Goal: Communication & Community: Ask a question

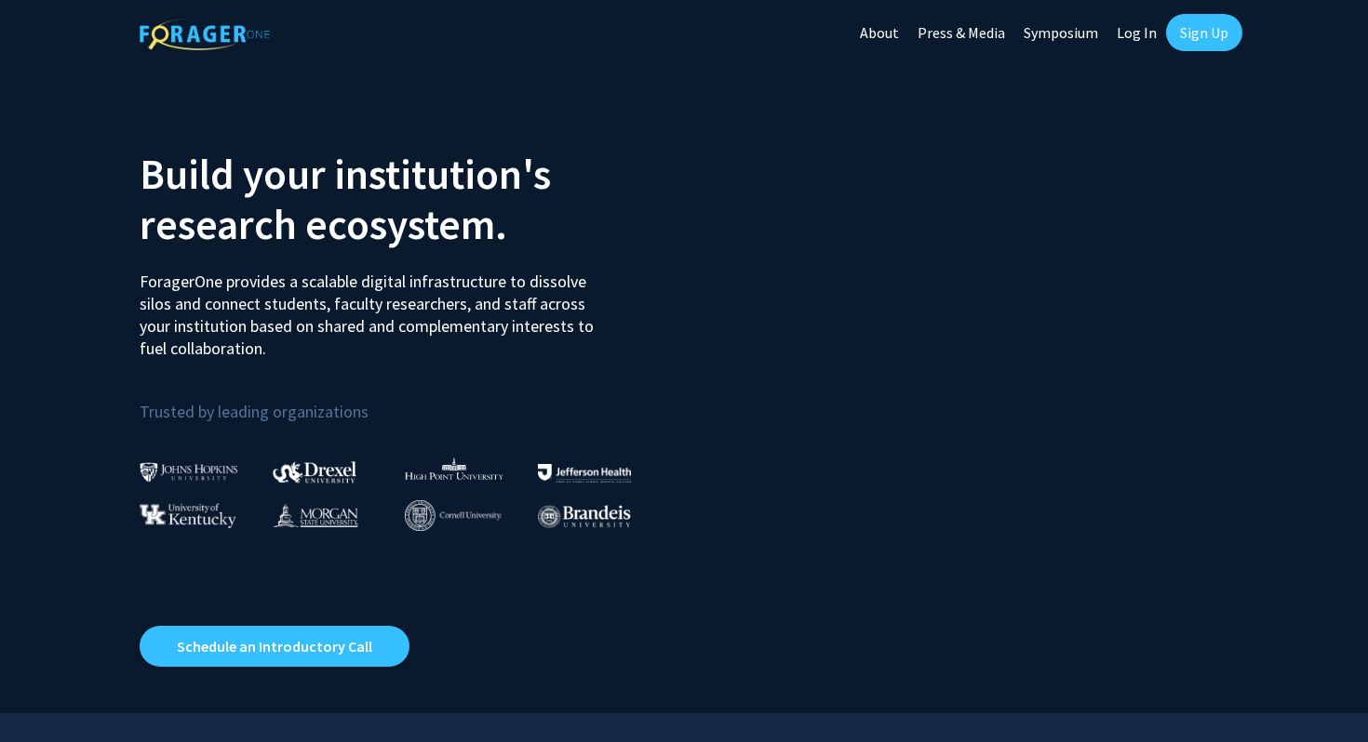
click at [1207, 49] on link "Sign Up" at bounding box center [1204, 32] width 76 height 37
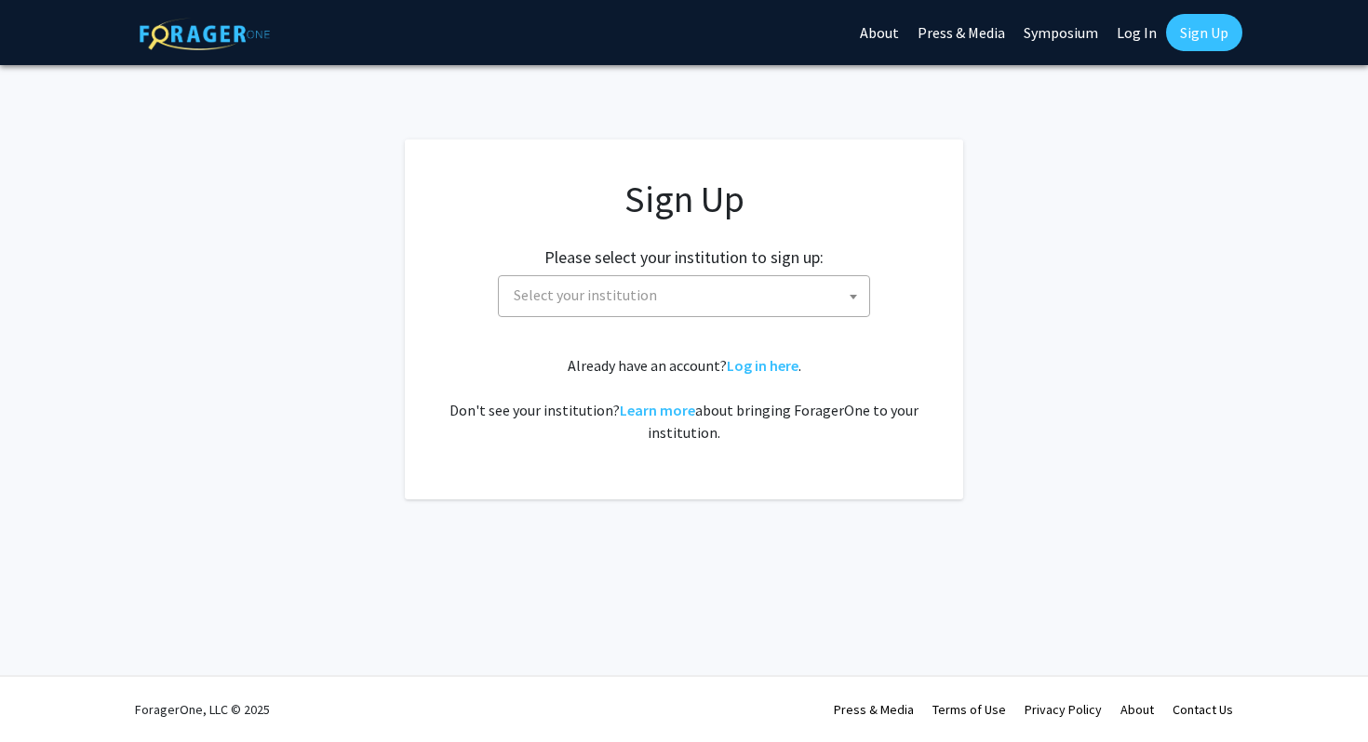
click at [832, 285] on span "Select your institution" at bounding box center [687, 295] width 363 height 38
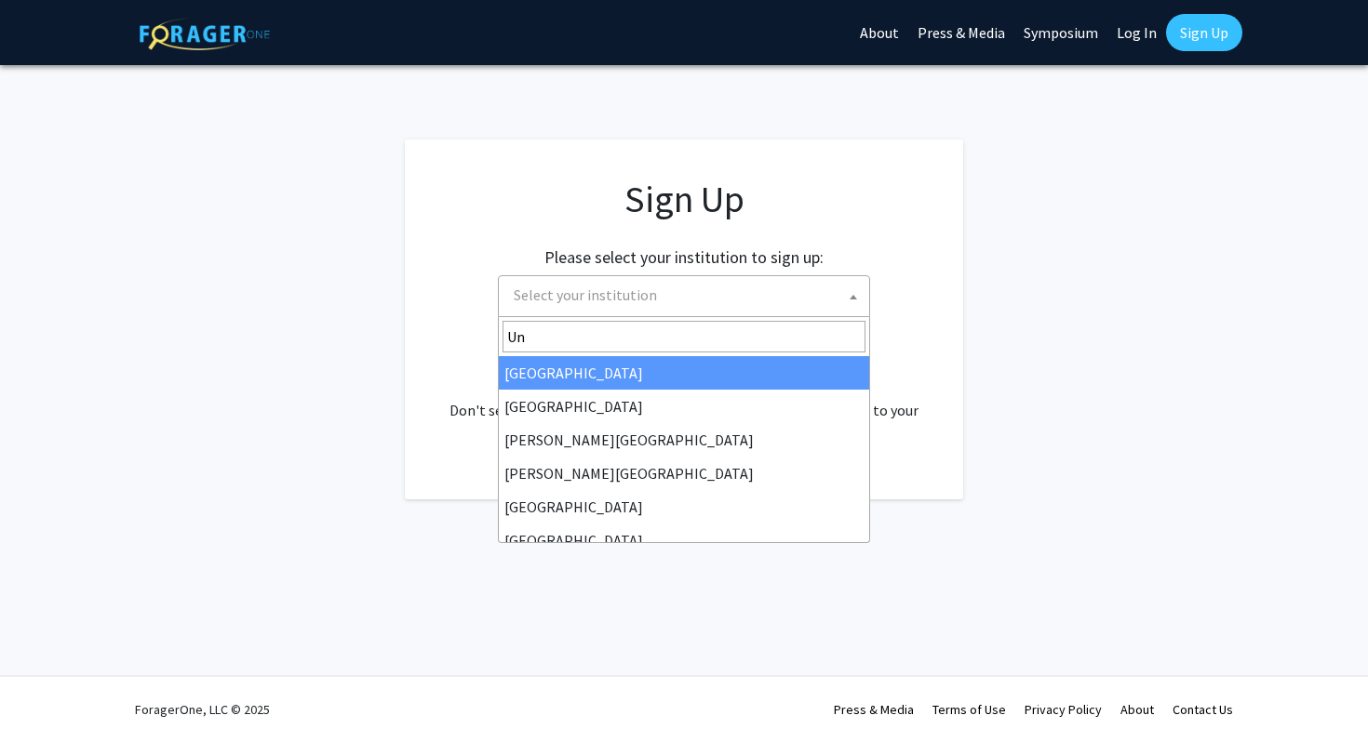
type input "U"
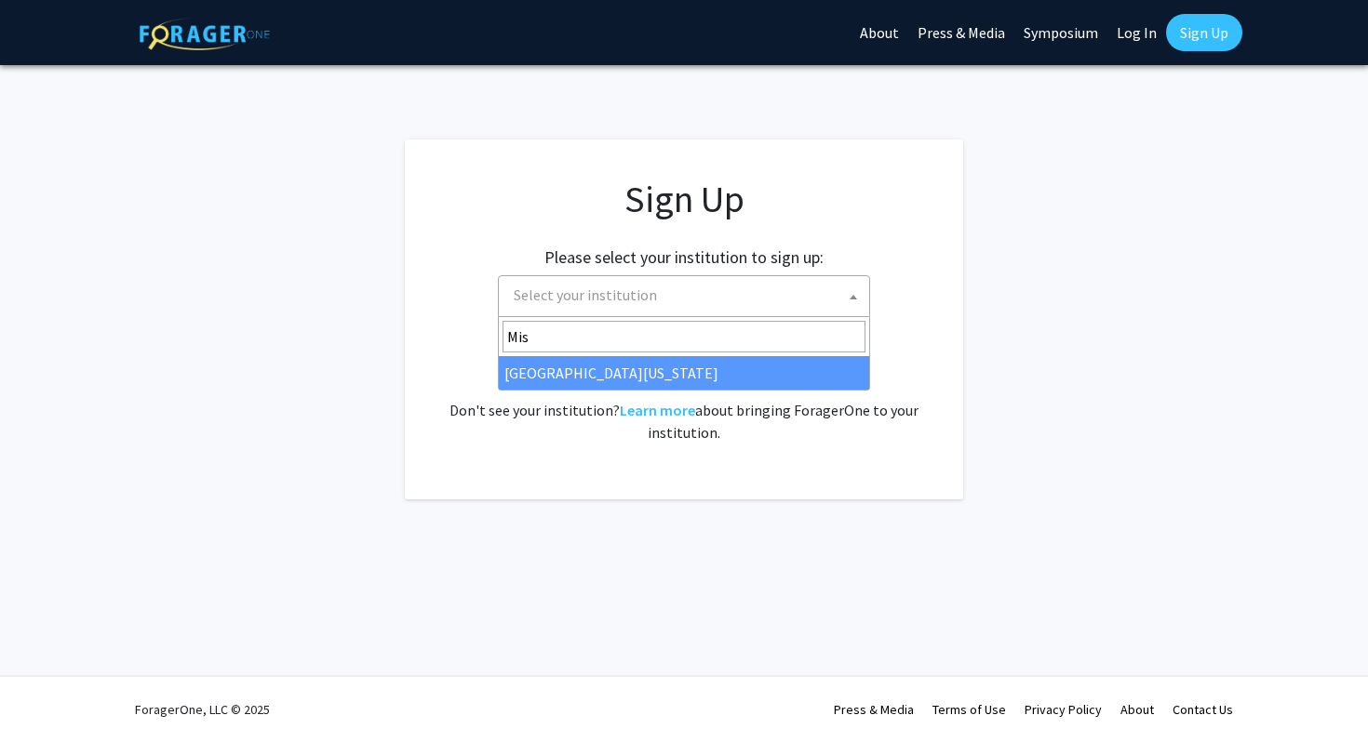
type input "Mis"
select select "33"
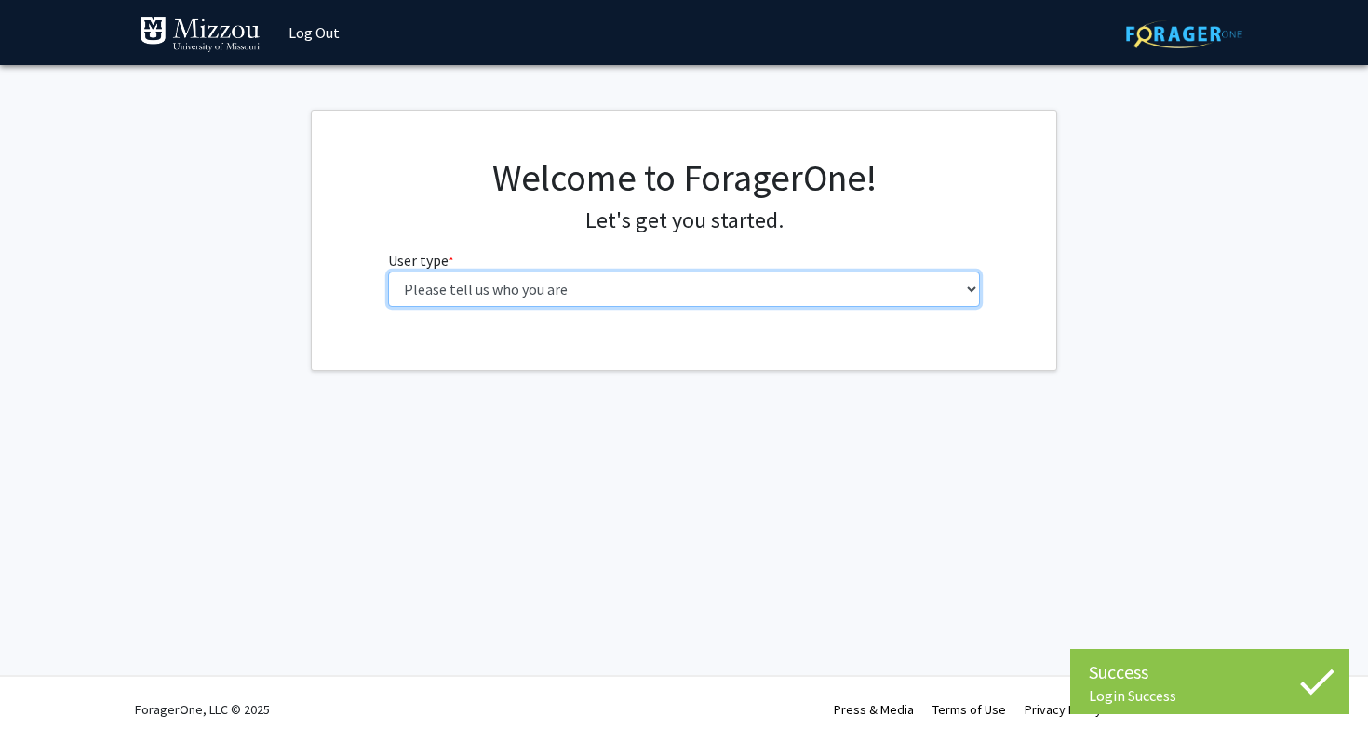
click at [578, 292] on select "Please tell us who you are Undergraduate Student Master's Student Doctoral Cand…" at bounding box center [684, 289] width 593 height 35
select select "1: undergrad"
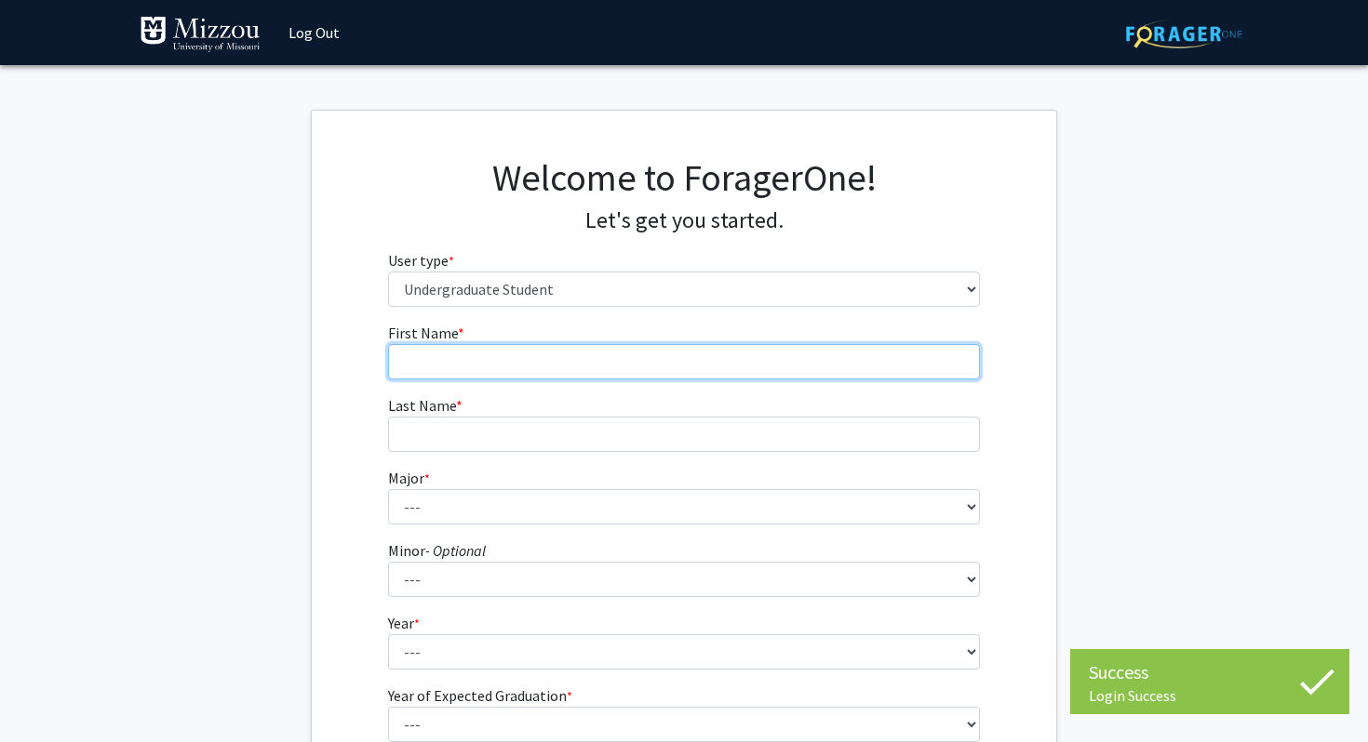
click at [511, 368] on input "First Name * required" at bounding box center [684, 361] width 593 height 35
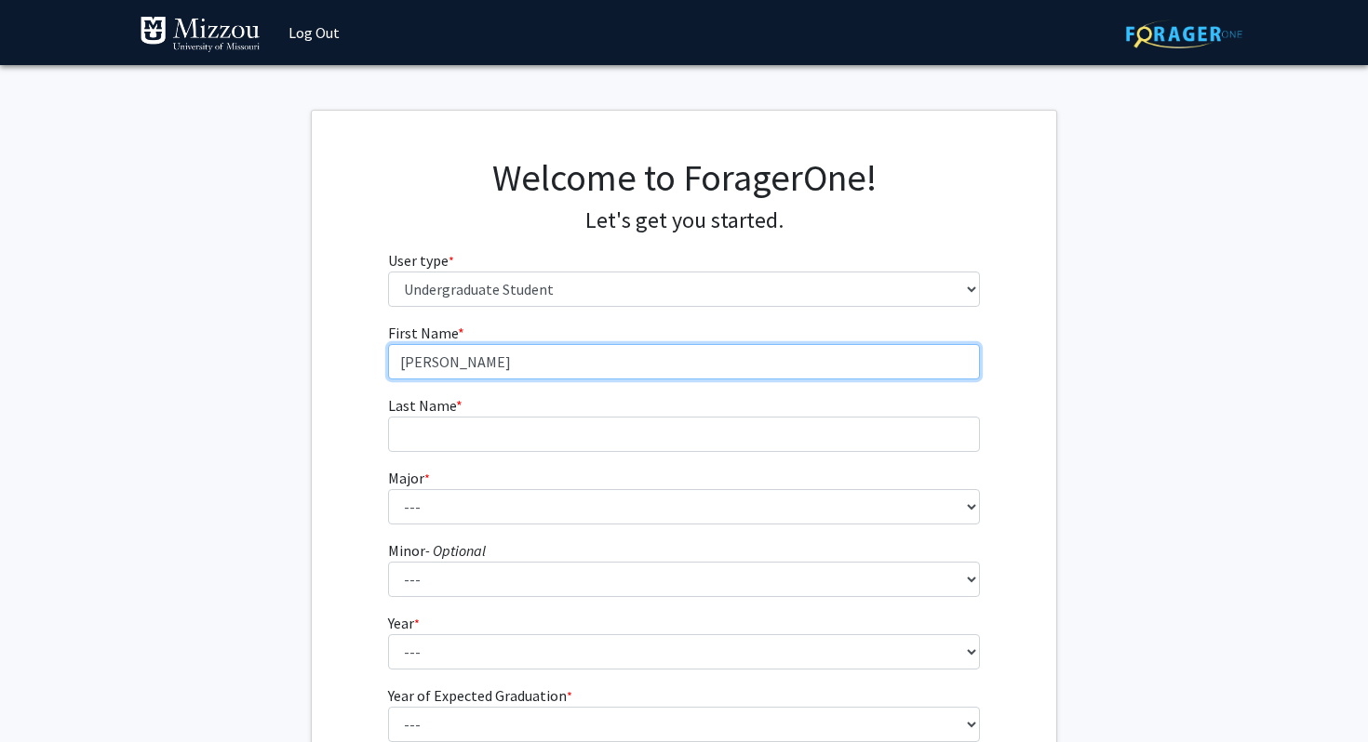
type input "Sophie"
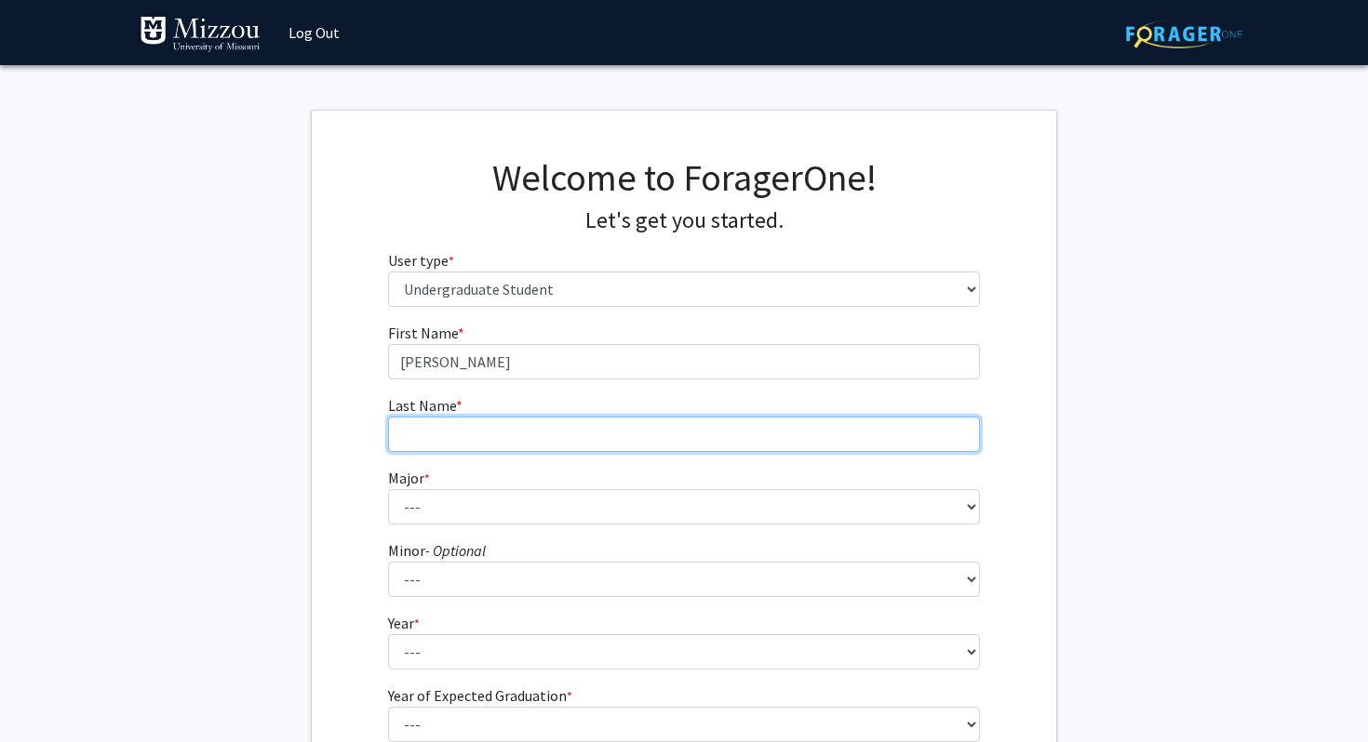
click at [473, 421] on input "Last Name * required" at bounding box center [684, 434] width 593 height 35
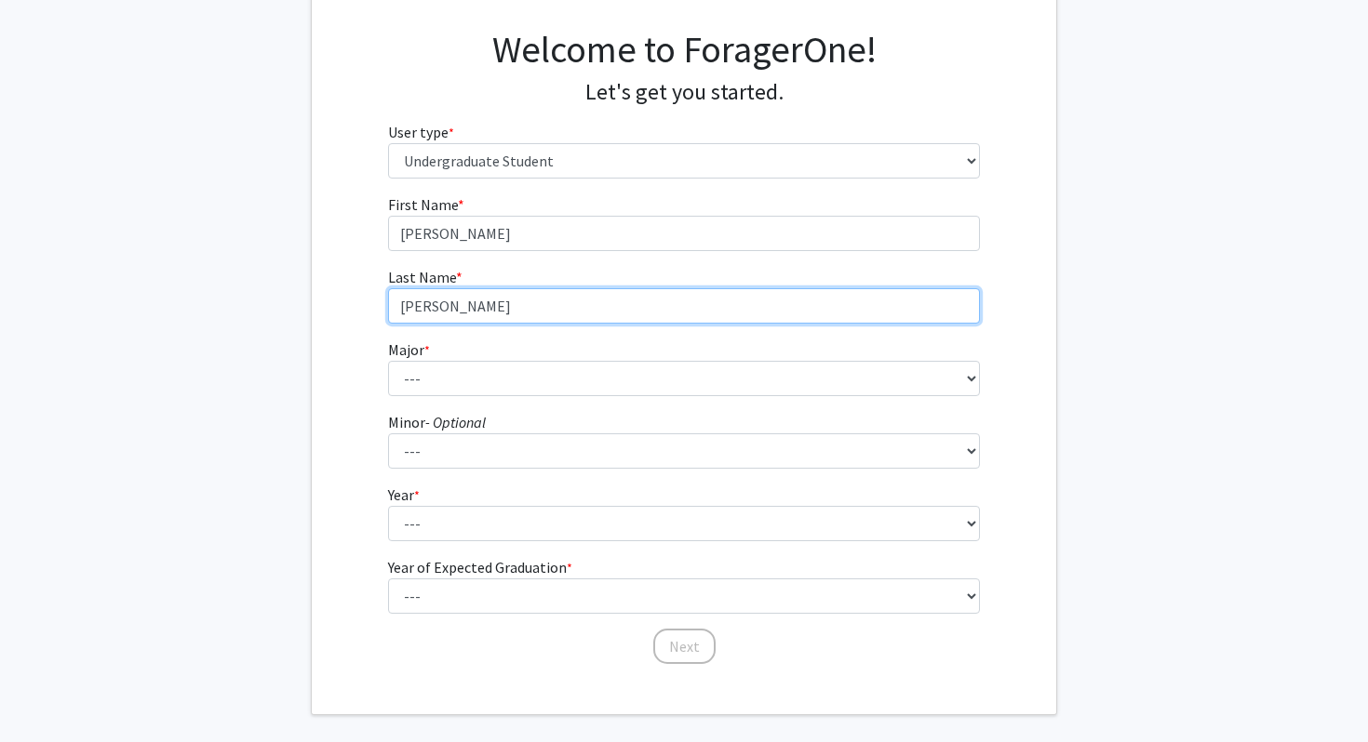
scroll to position [192, 0]
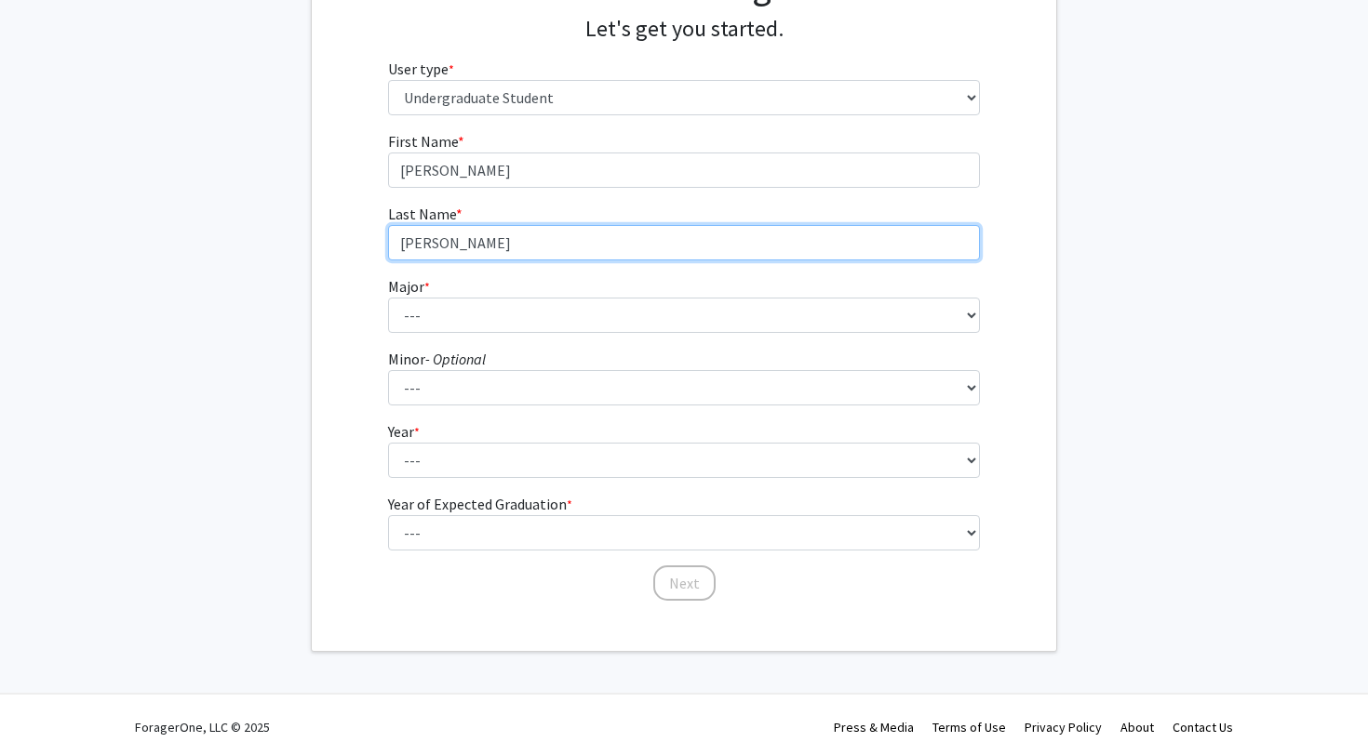
type input "Frazier"
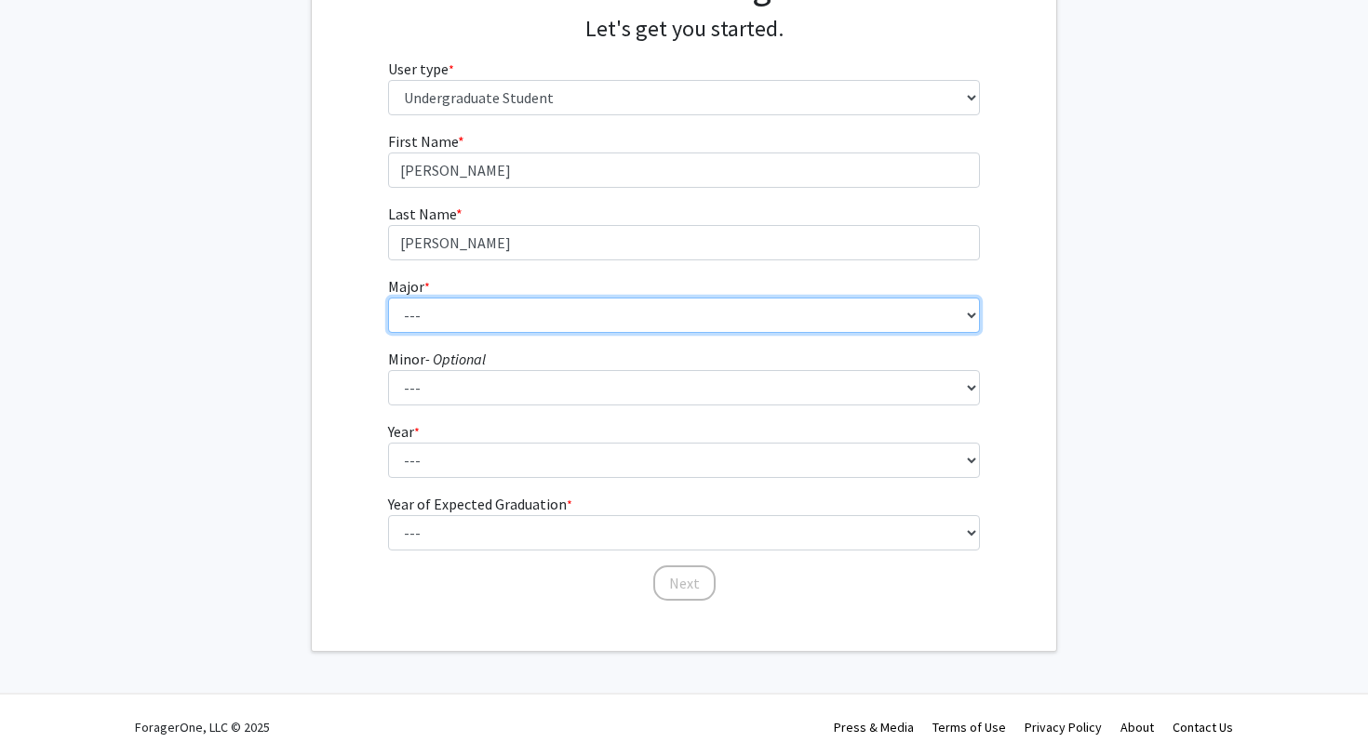
click at [457, 310] on select "--- Agribusiness Management Agricultural Education Agricultural Education: Comm…" at bounding box center [684, 315] width 593 height 35
select select "135: 2628"
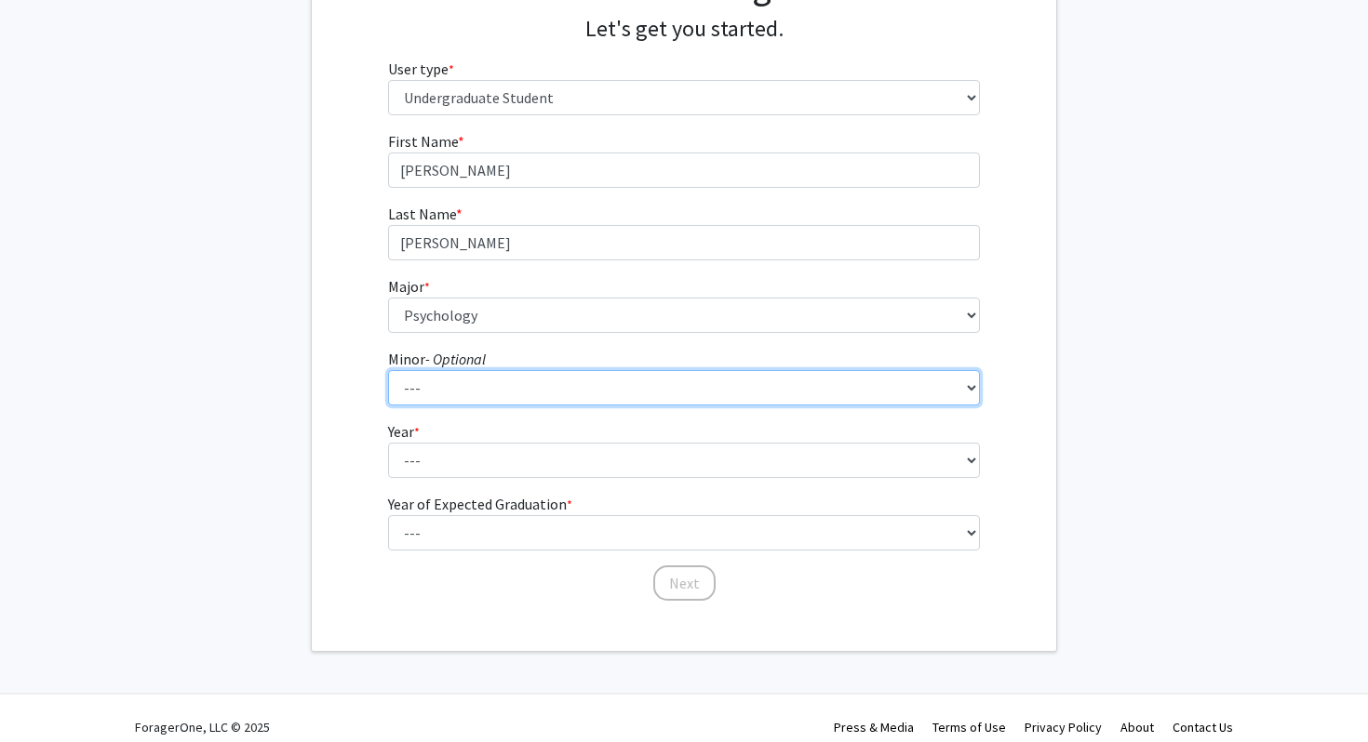
click at [531, 386] on select "--- Accountancy Aerospace Engineering Aerospace Studies Agribusiness Management…" at bounding box center [684, 387] width 593 height 35
select select "39: 1995"
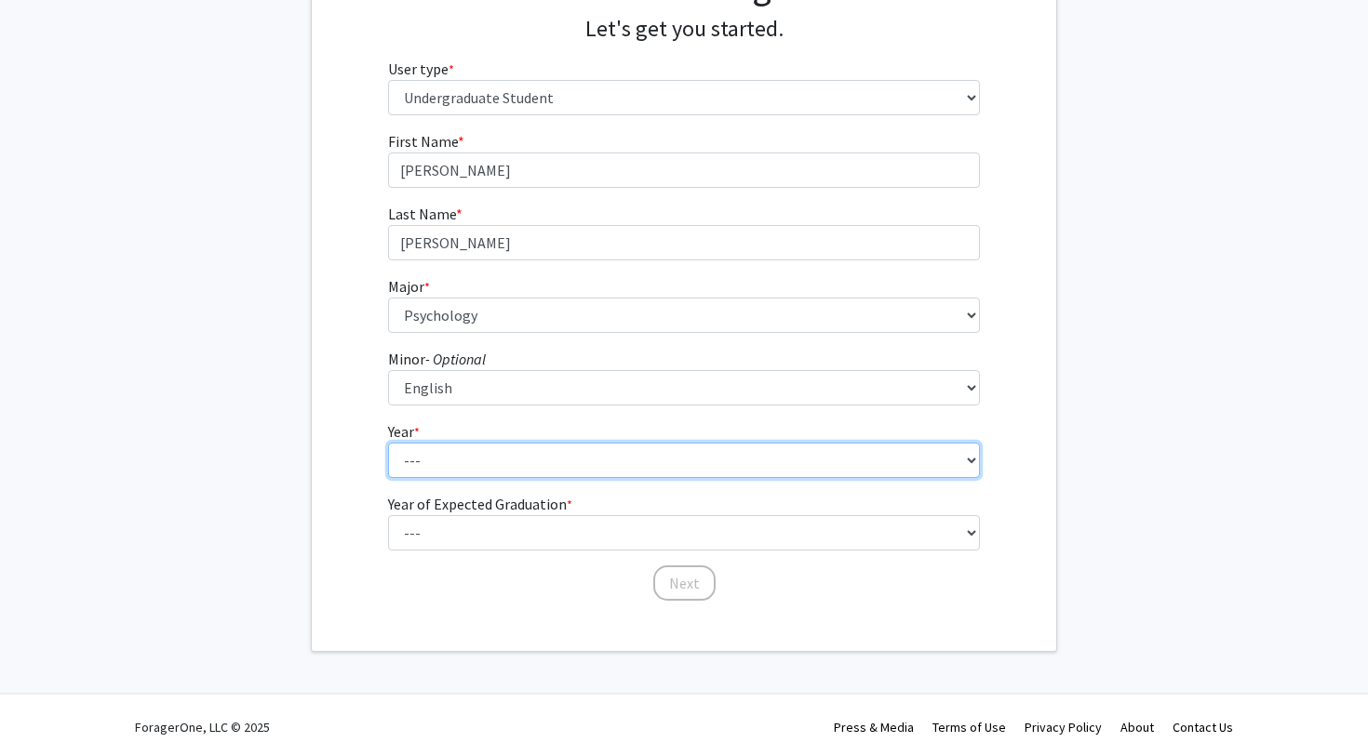
click at [513, 458] on select "--- First-year Sophomore Junior Senior Postbaccalaureate Certificate" at bounding box center [684, 460] width 593 height 35
select select "3: junior"
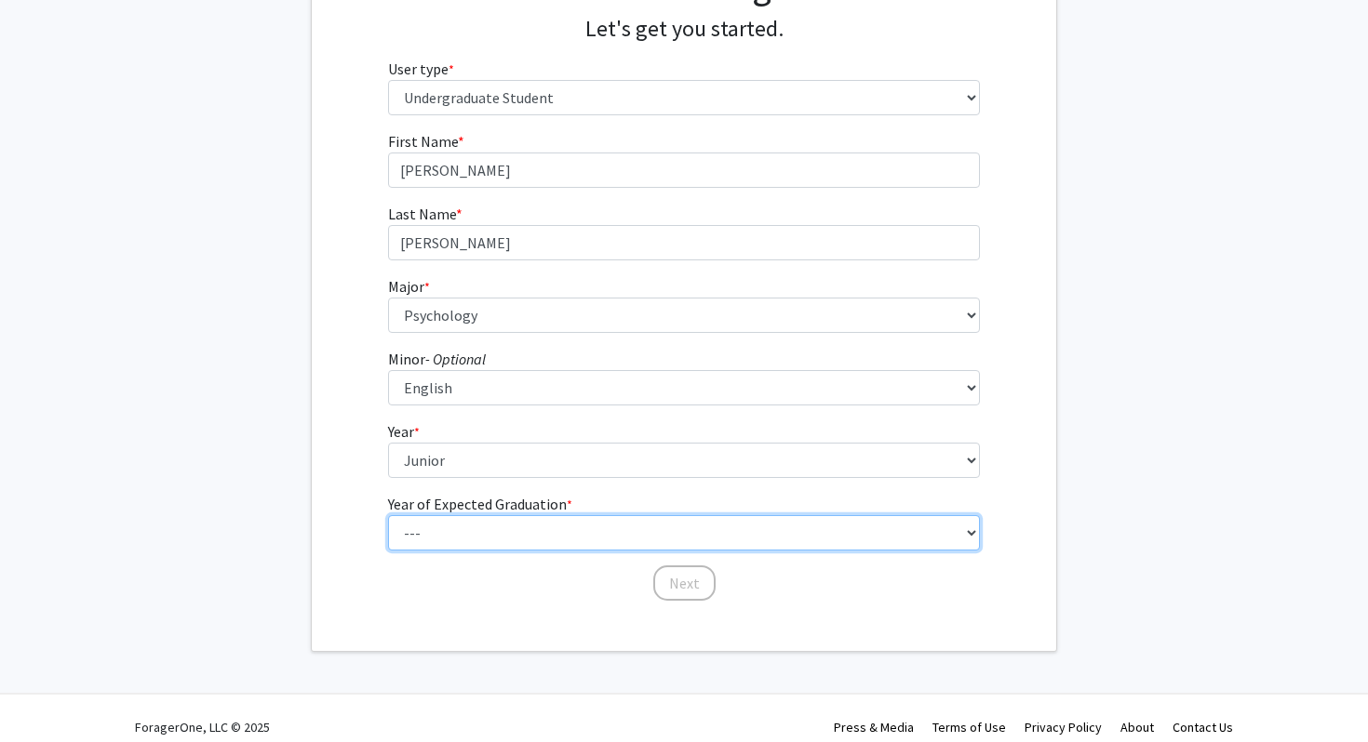
click at [529, 531] on select "--- 2025 2026 2027 2028 2029 2030 2031 2032 2033 2034" at bounding box center [684, 532] width 593 height 35
select select "3: 2027"
click at [522, 538] on select "--- 2025 2026 2027 2028 2029 2030 2031 2032 2033 2034" at bounding box center [684, 532] width 593 height 35
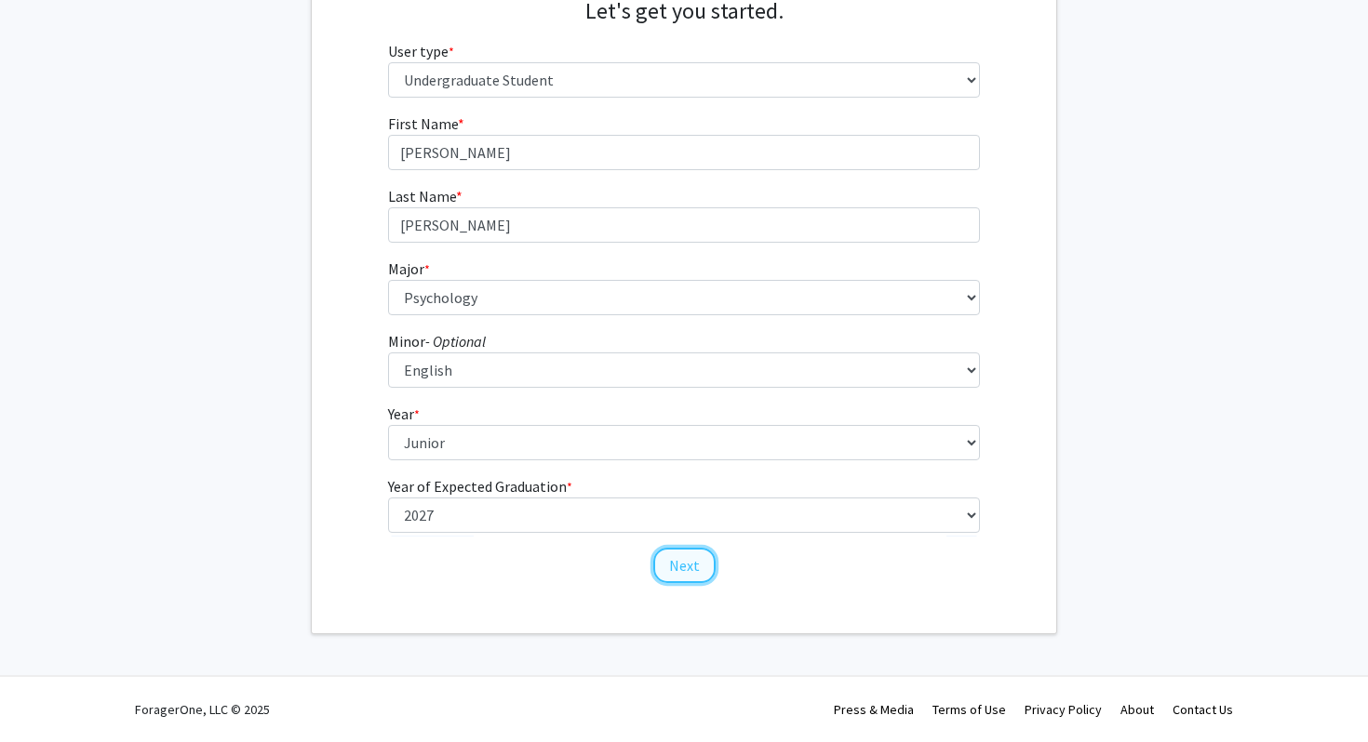
click at [689, 572] on button "Next" at bounding box center [684, 565] width 62 height 35
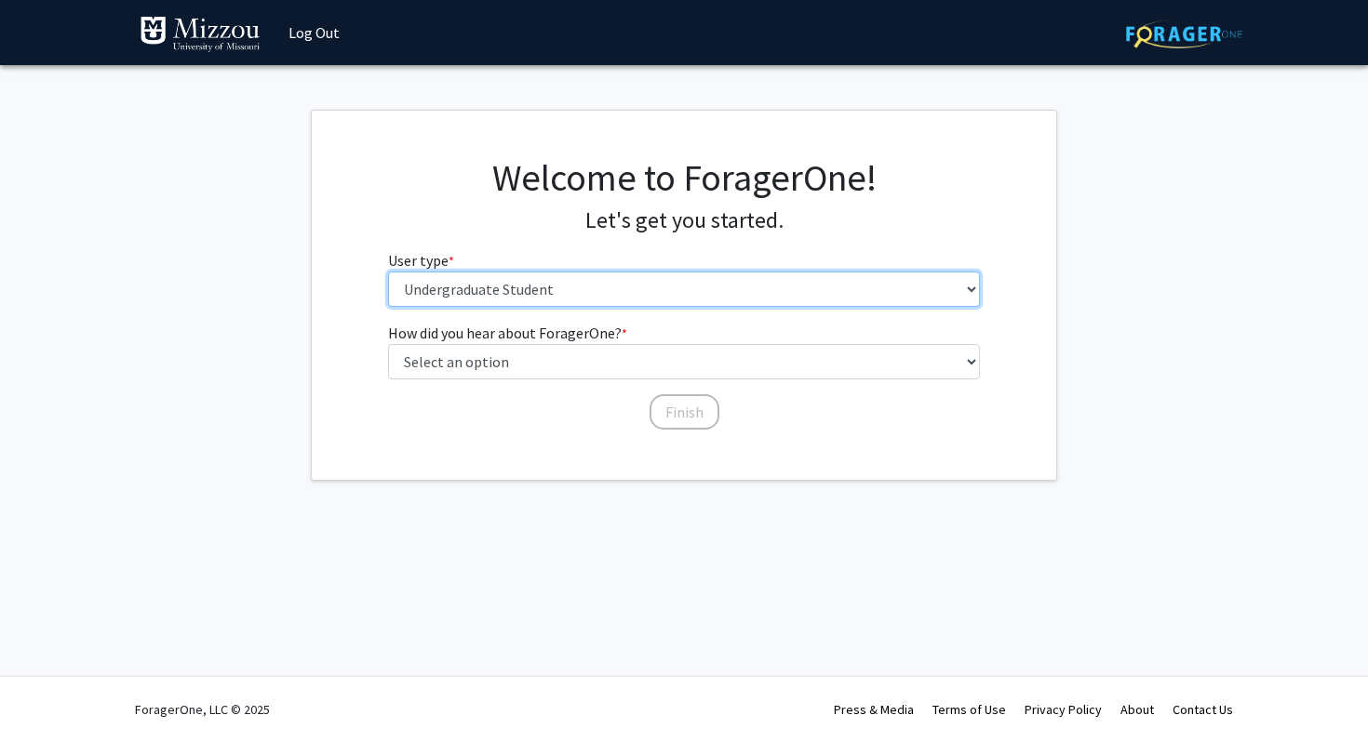
click at [589, 295] on select "Please tell us who you are Undergraduate Student Master's Student Doctoral Cand…" at bounding box center [684, 289] width 593 height 35
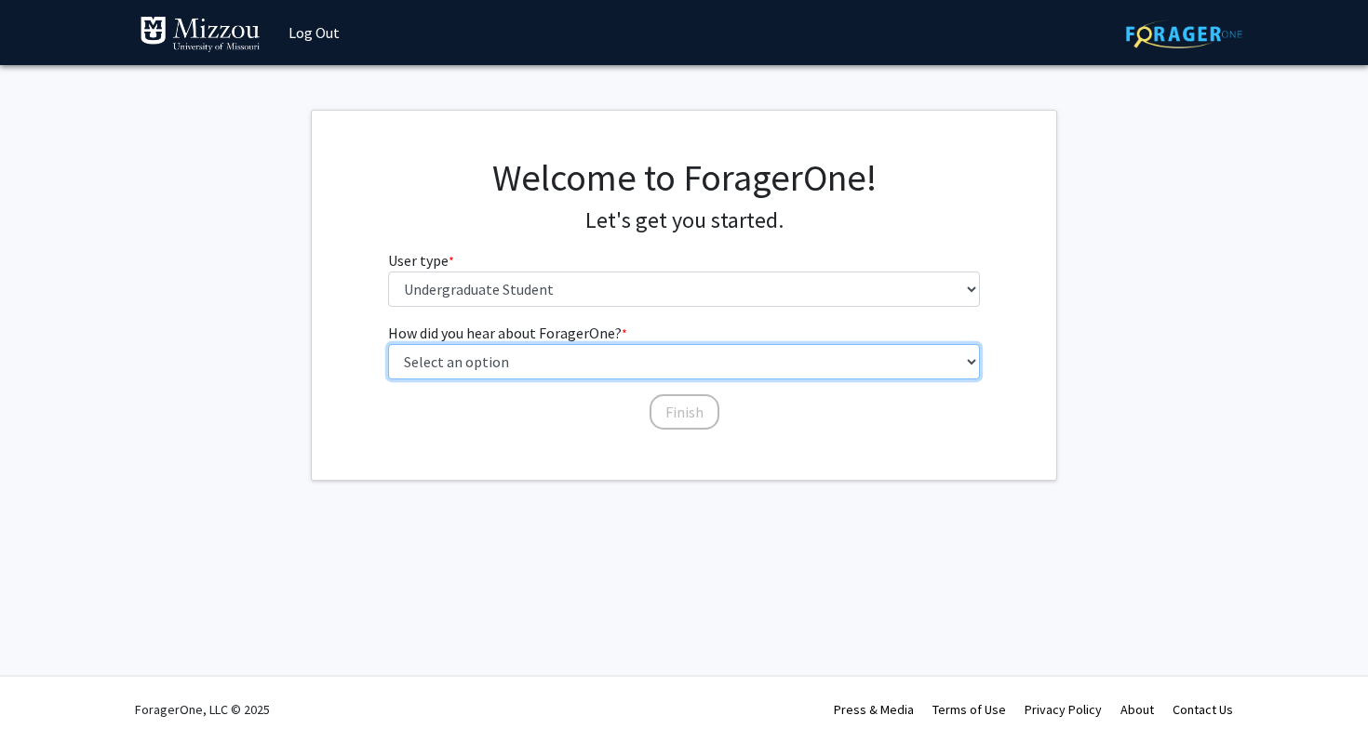
click at [589, 365] on select "Select an option Peer/student recommendation Faculty/staff recommendation Unive…" at bounding box center [684, 361] width 593 height 35
select select "2: faculty_recommendation"
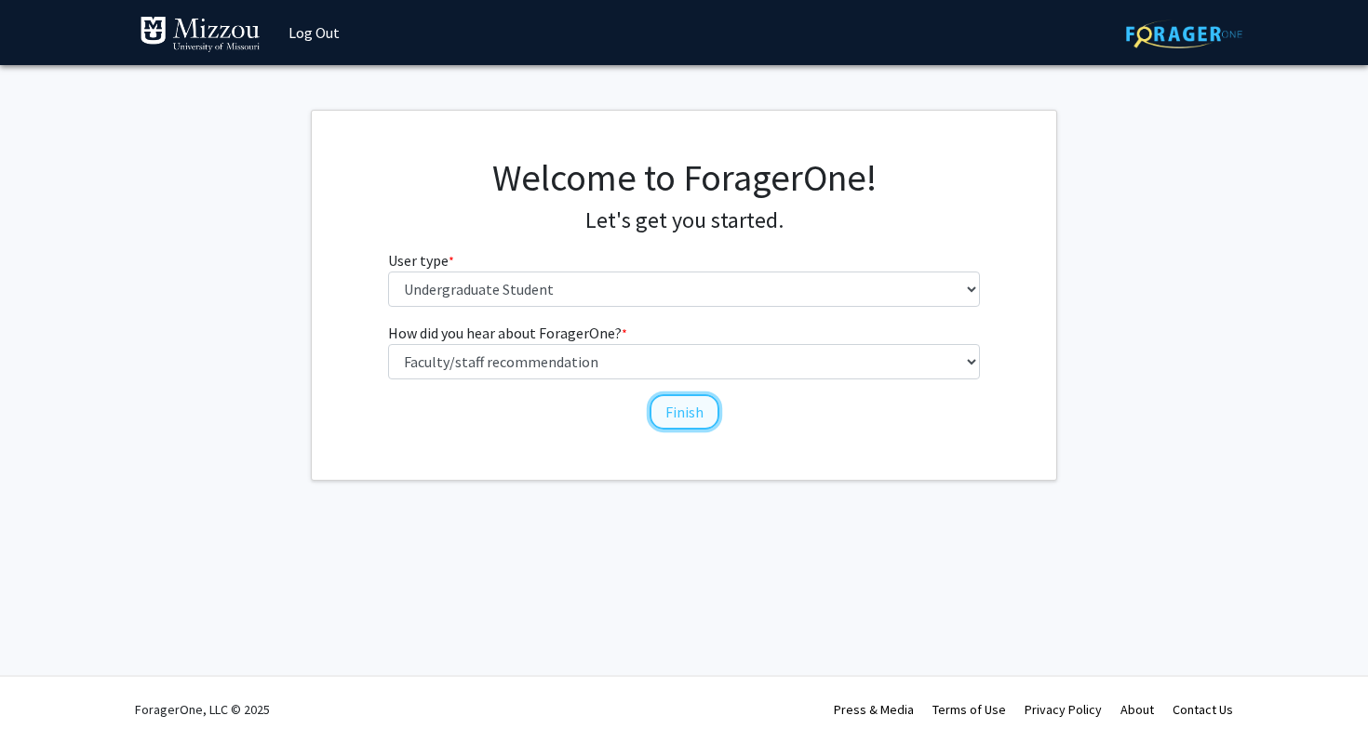
click at [668, 407] on button "Finish" at bounding box center [684, 411] width 70 height 35
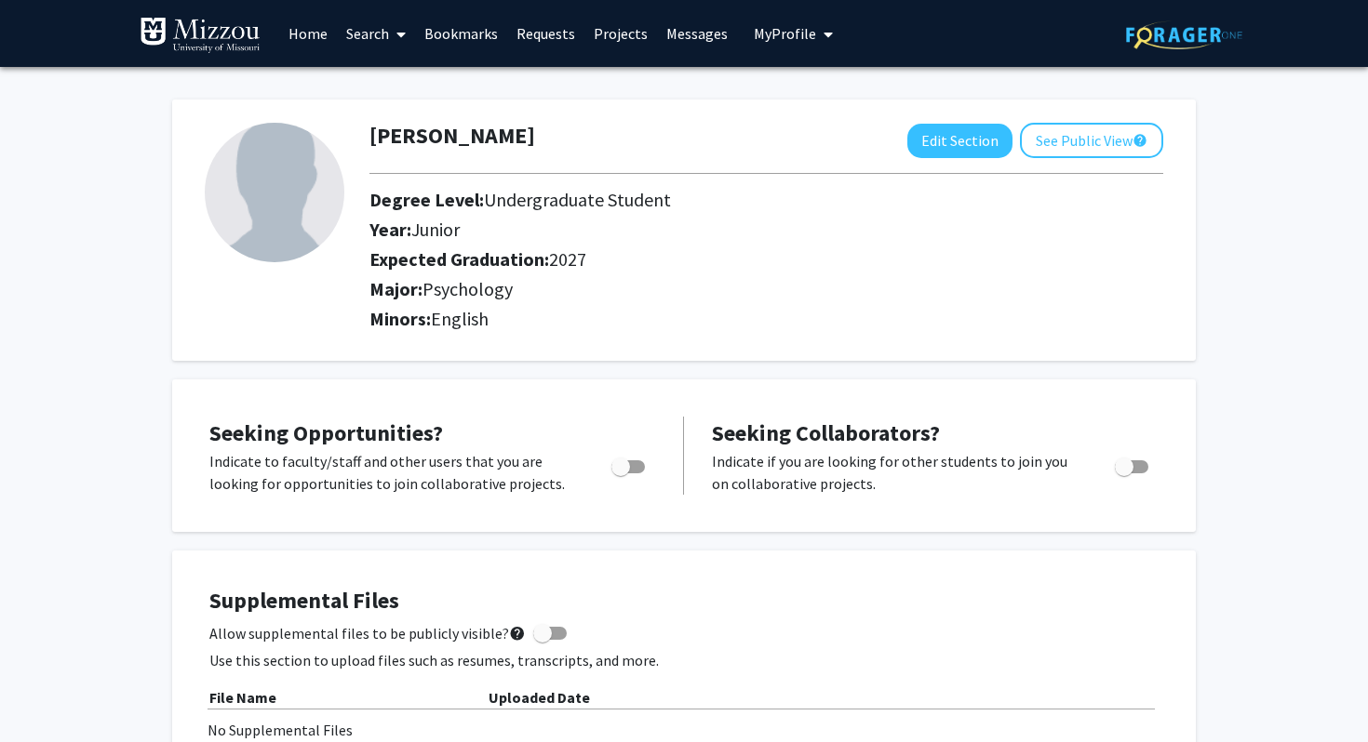
click at [363, 38] on link "Search" at bounding box center [376, 33] width 78 height 65
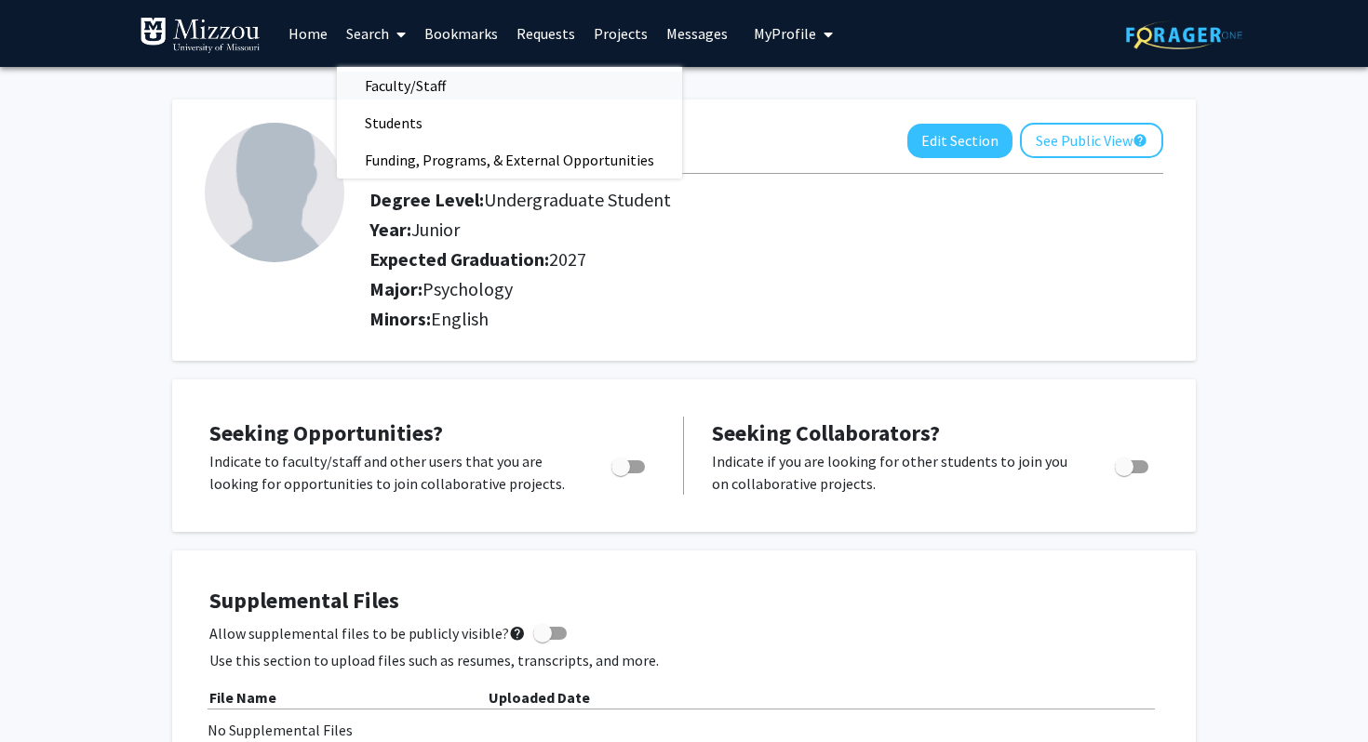
click at [421, 86] on span "Faculty/Staff" at bounding box center [405, 85] width 137 height 37
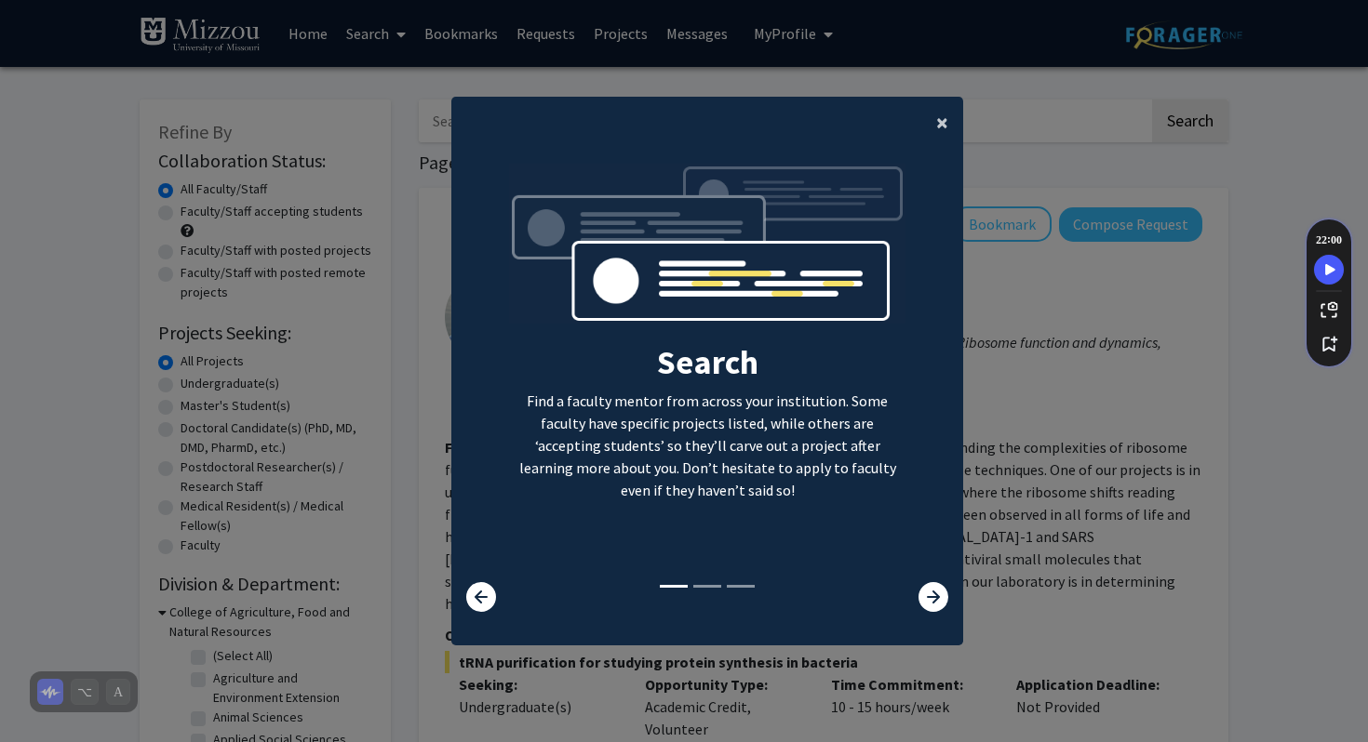
click at [953, 124] on button "×" at bounding box center [942, 123] width 42 height 52
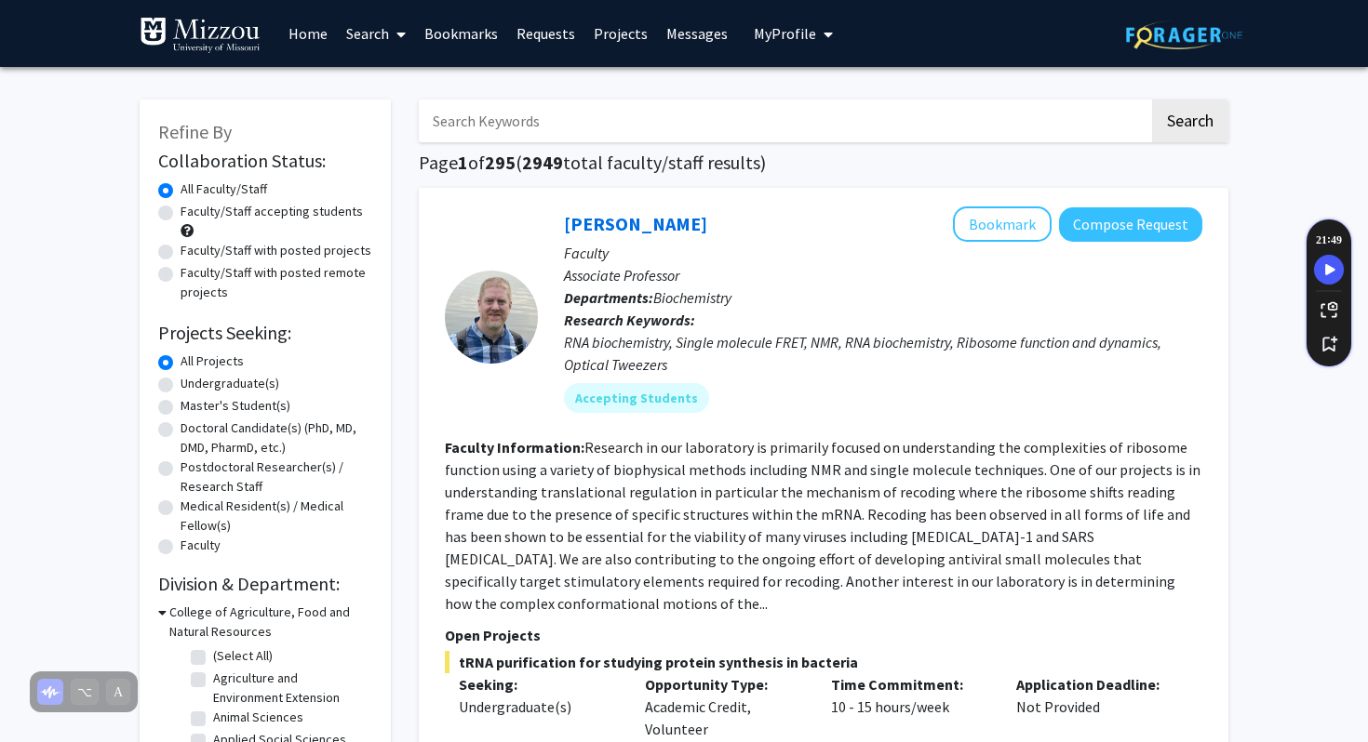
click at [644, 135] on input "Search Keywords" at bounding box center [784, 121] width 730 height 43
type input "Kalton"
click at [1152, 100] on button "Search" at bounding box center [1190, 121] width 76 height 43
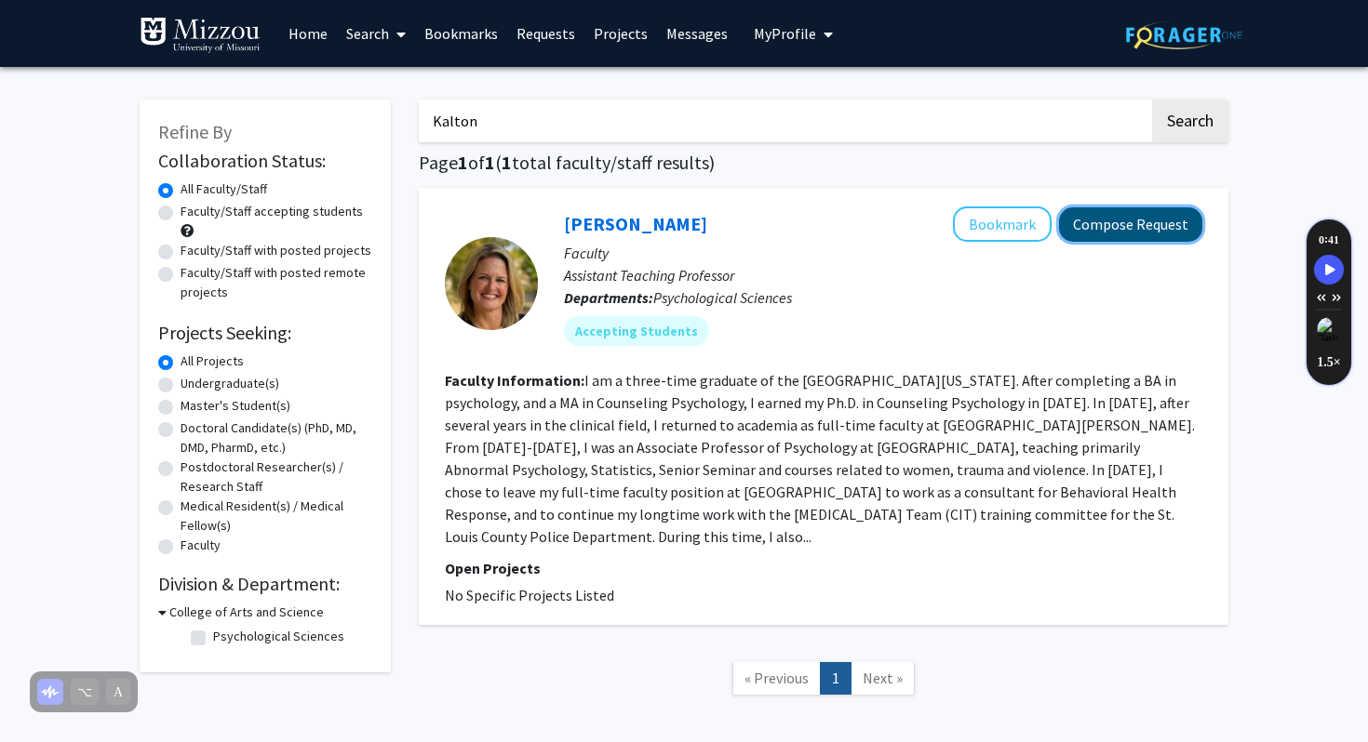
click at [1161, 231] on button "Compose Request" at bounding box center [1130, 224] width 143 height 34
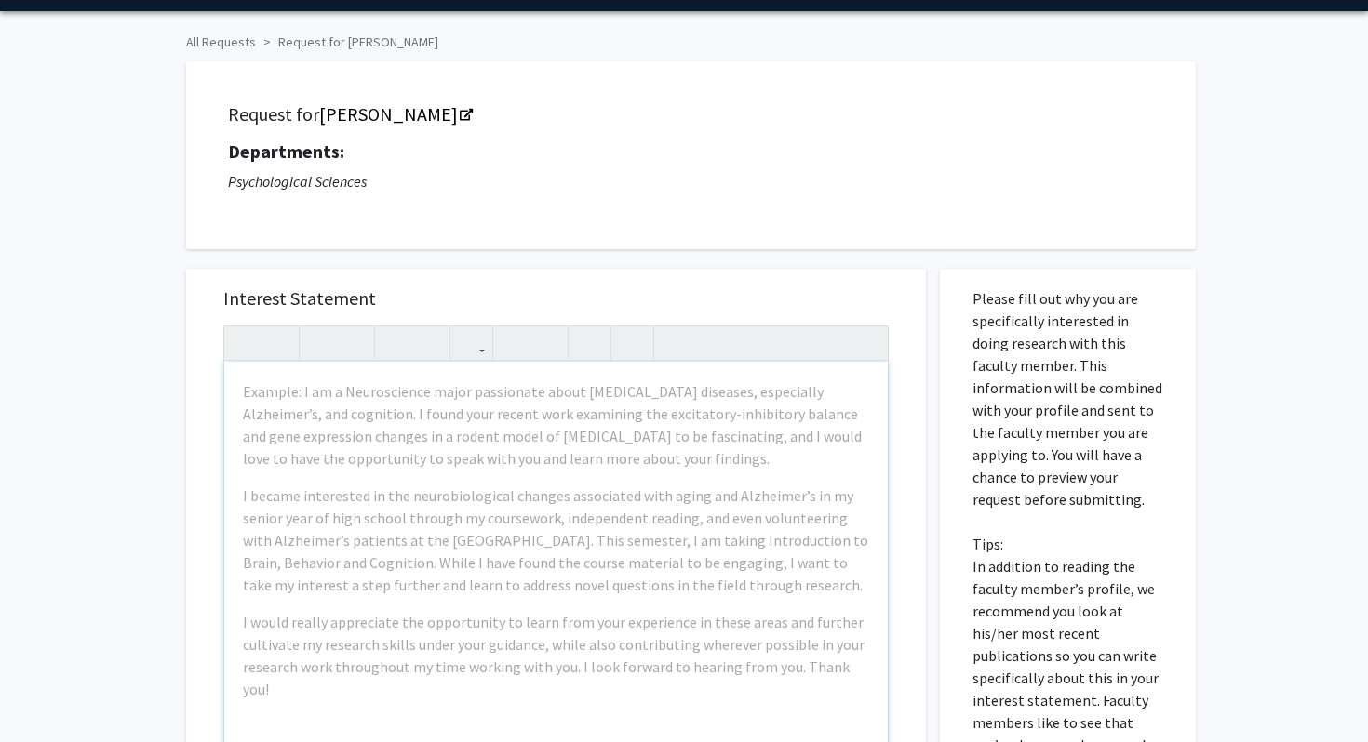
scroll to position [57, 0]
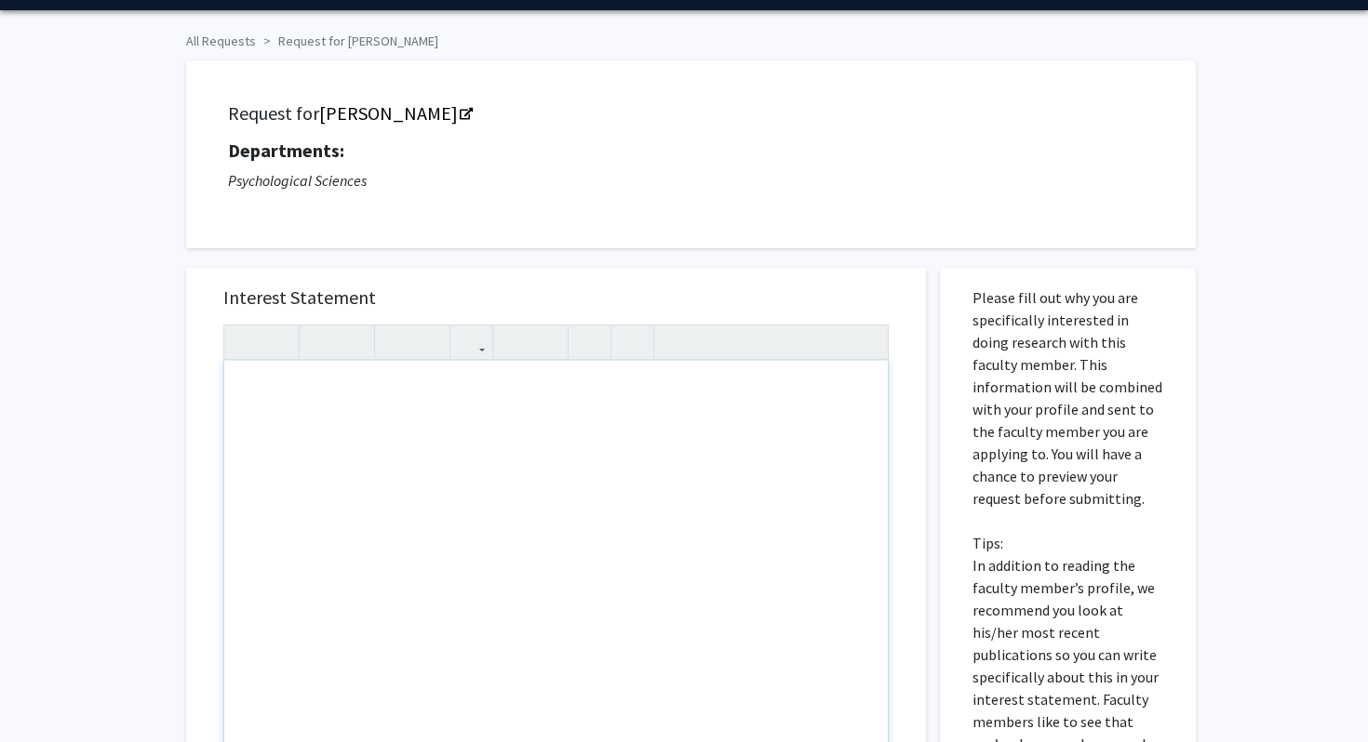
click at [539, 434] on div "Note to users with screen readers: Please press Alt+0 or Option+0 to deactivate…" at bounding box center [555, 574] width 663 height 426
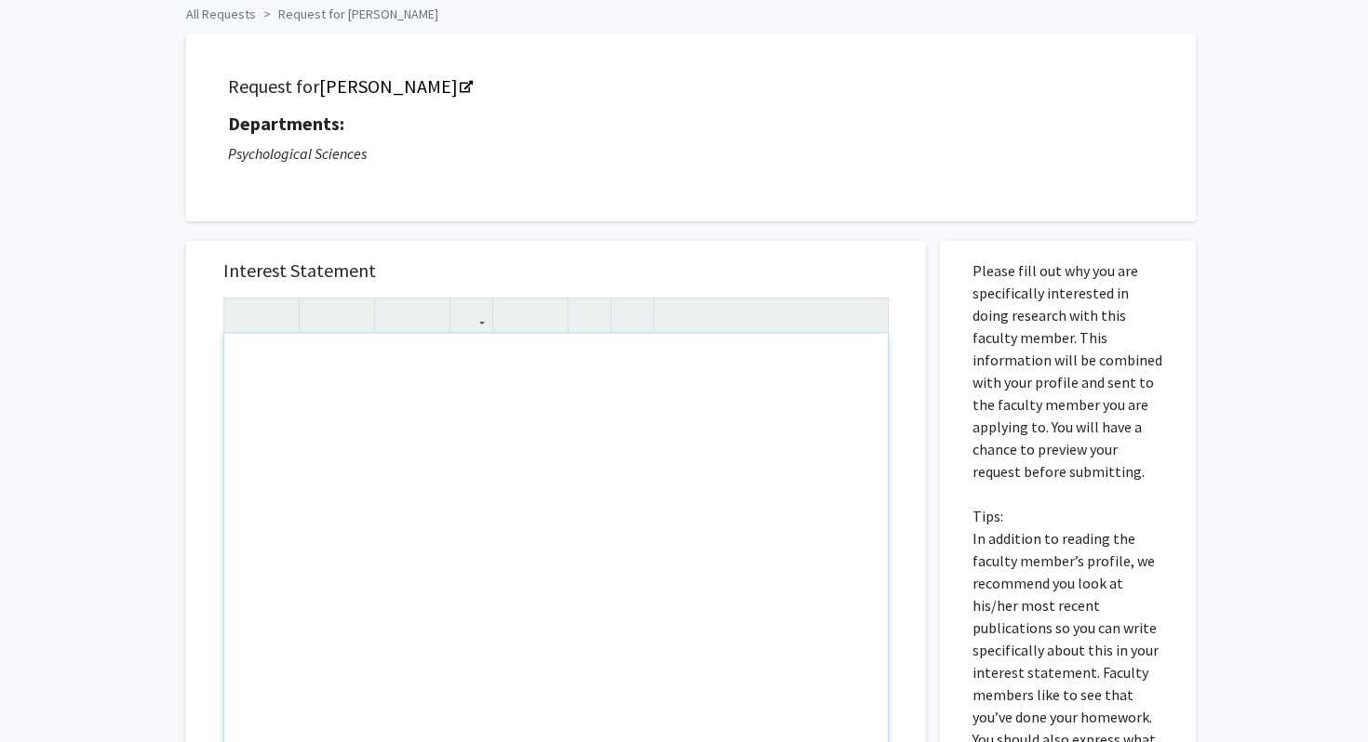
scroll to position [87, 0]
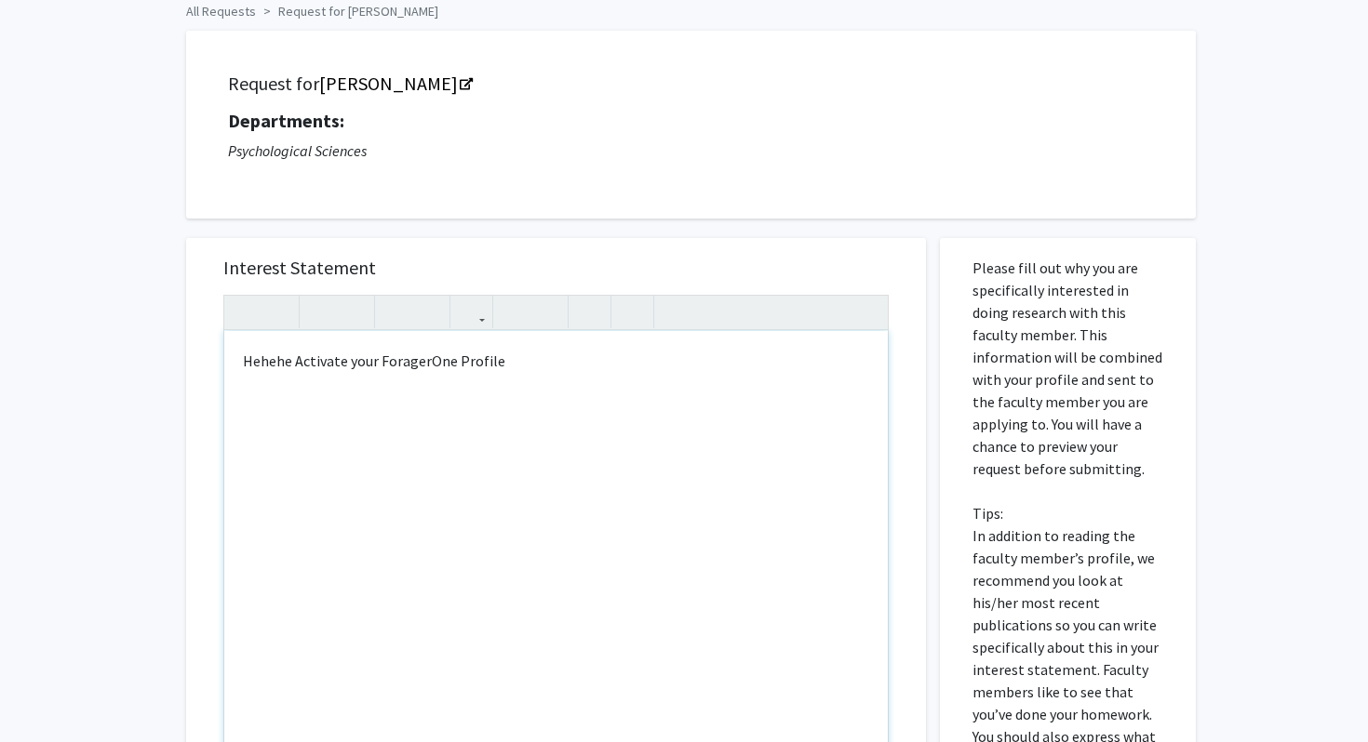
click at [372, 367] on p "Hehehe Activate your ForagerOne Profile" at bounding box center [556, 361] width 626 height 22
click at [299, 358] on p "Hehehe Activating my ForagerOne Profile" at bounding box center [556, 361] width 626 height 22
click at [514, 360] on p "Hehehe activating my ForagerOne Profile" at bounding box center [556, 361] width 626 height 22
click at [383, 360] on p "Hehehe activating my ForagerOne Profile for psych 1030 :)" at bounding box center [556, 361] width 626 height 22
click at [461, 365] on p "Hehehe activating my ForagerOne Profile for psych 1030 :)" at bounding box center [556, 361] width 626 height 22
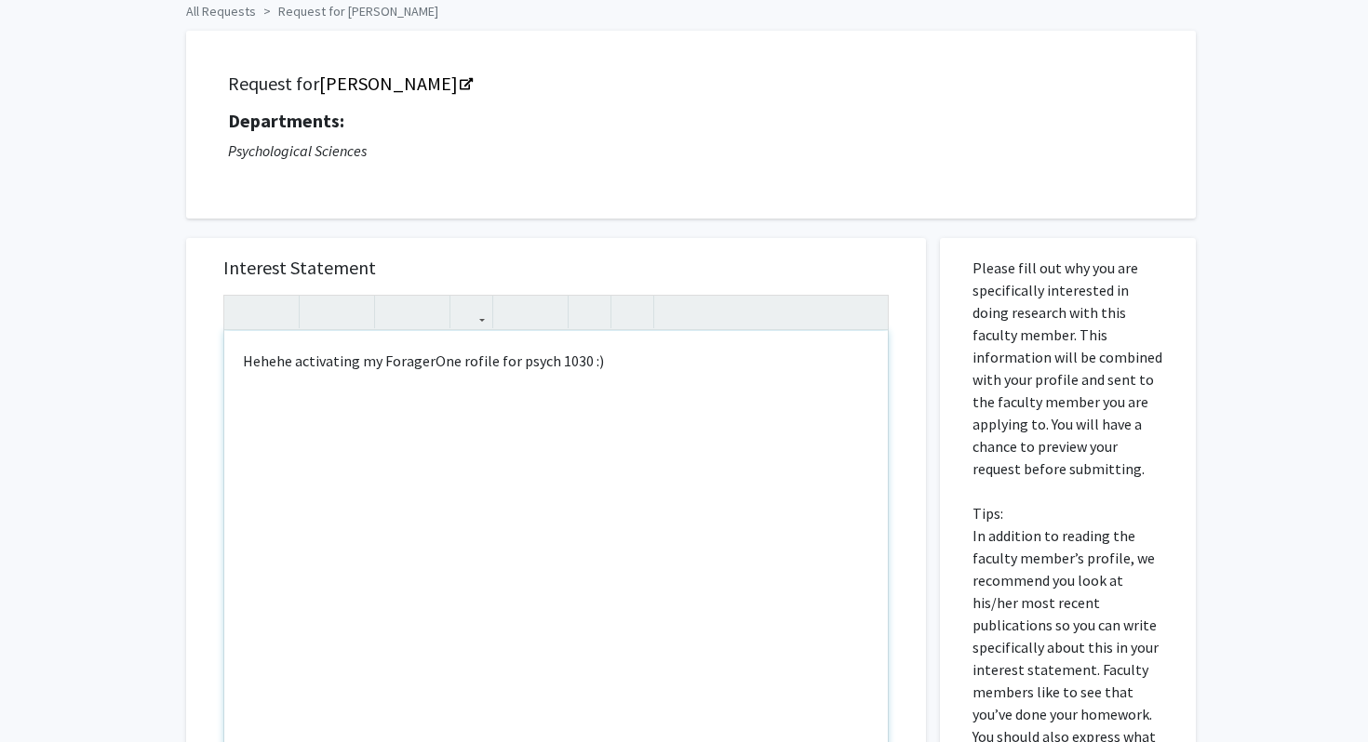
type textarea "<p>Hehehe activating my ForagerOne profile for psych 1030 :)</p>"
click at [626, 394] on div "Hehehe activating my ForagerOne profile for psych 1030 :)" at bounding box center [555, 544] width 663 height 426
click at [543, 368] on p "Hehehe activating my ForagerOne profile for psych 1030 :)" at bounding box center [556, 361] width 626 height 22
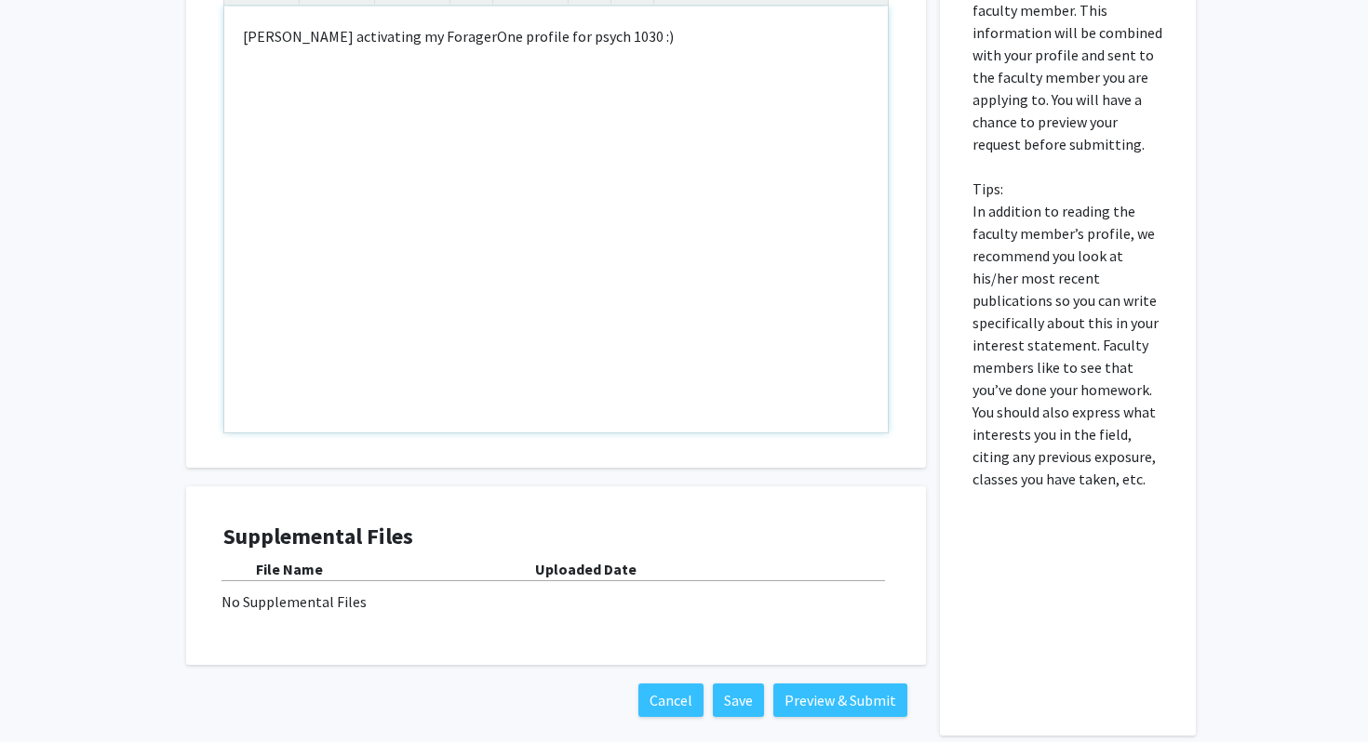
scroll to position [502, 0]
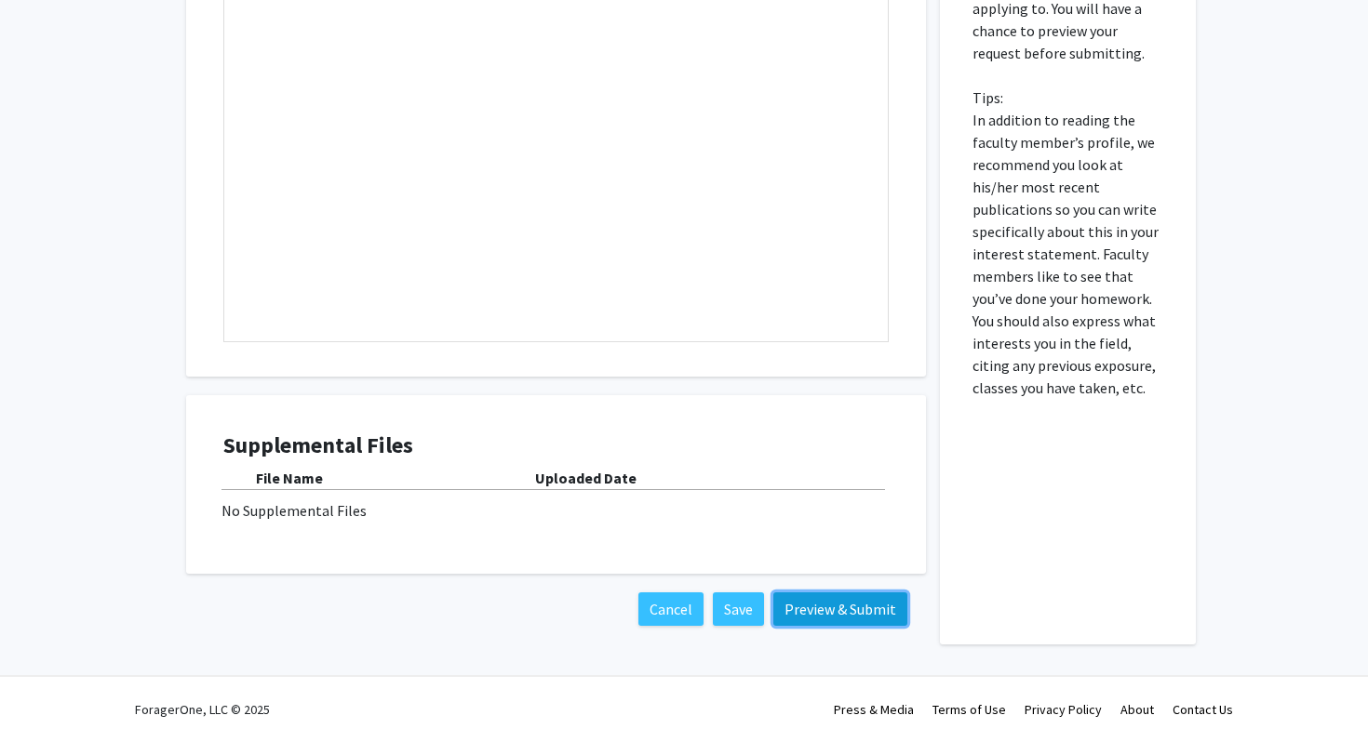
click at [866, 615] on button "Preview & Submit" at bounding box center [840, 609] width 134 height 33
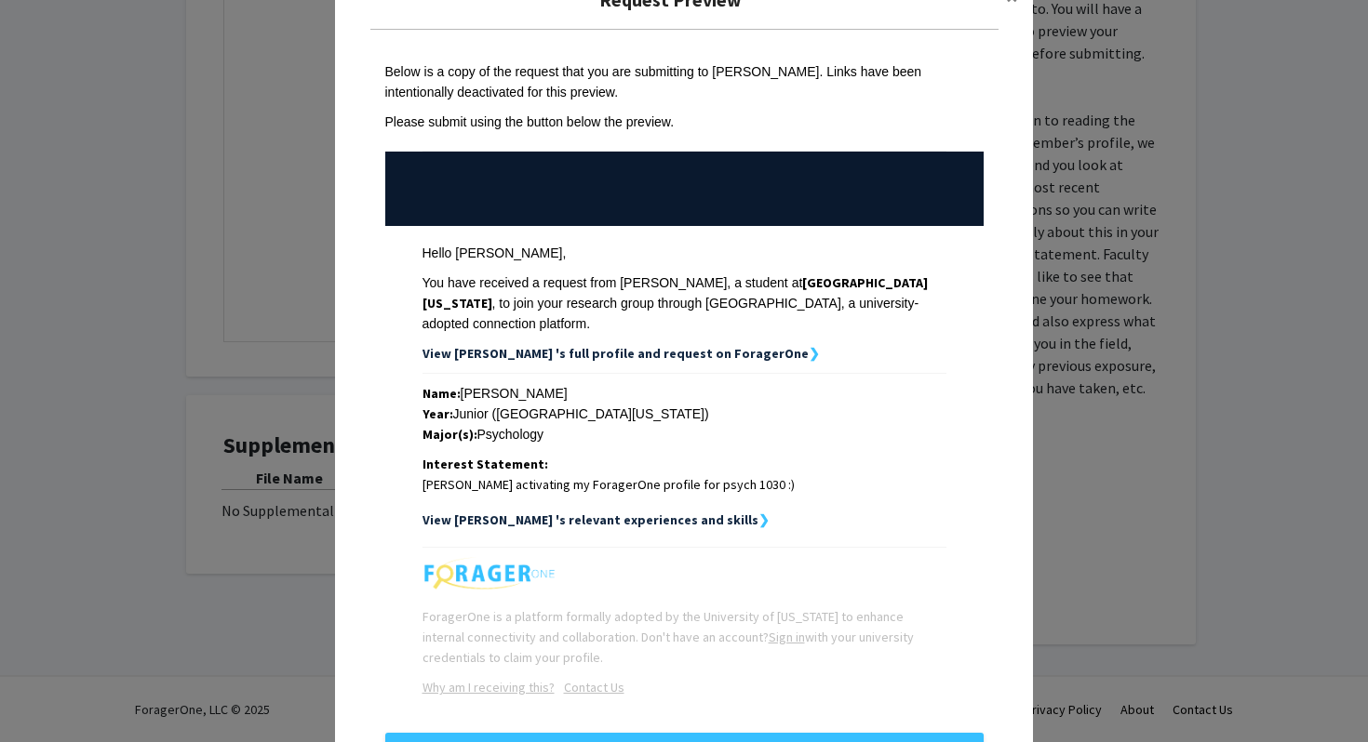
scroll to position [127, 0]
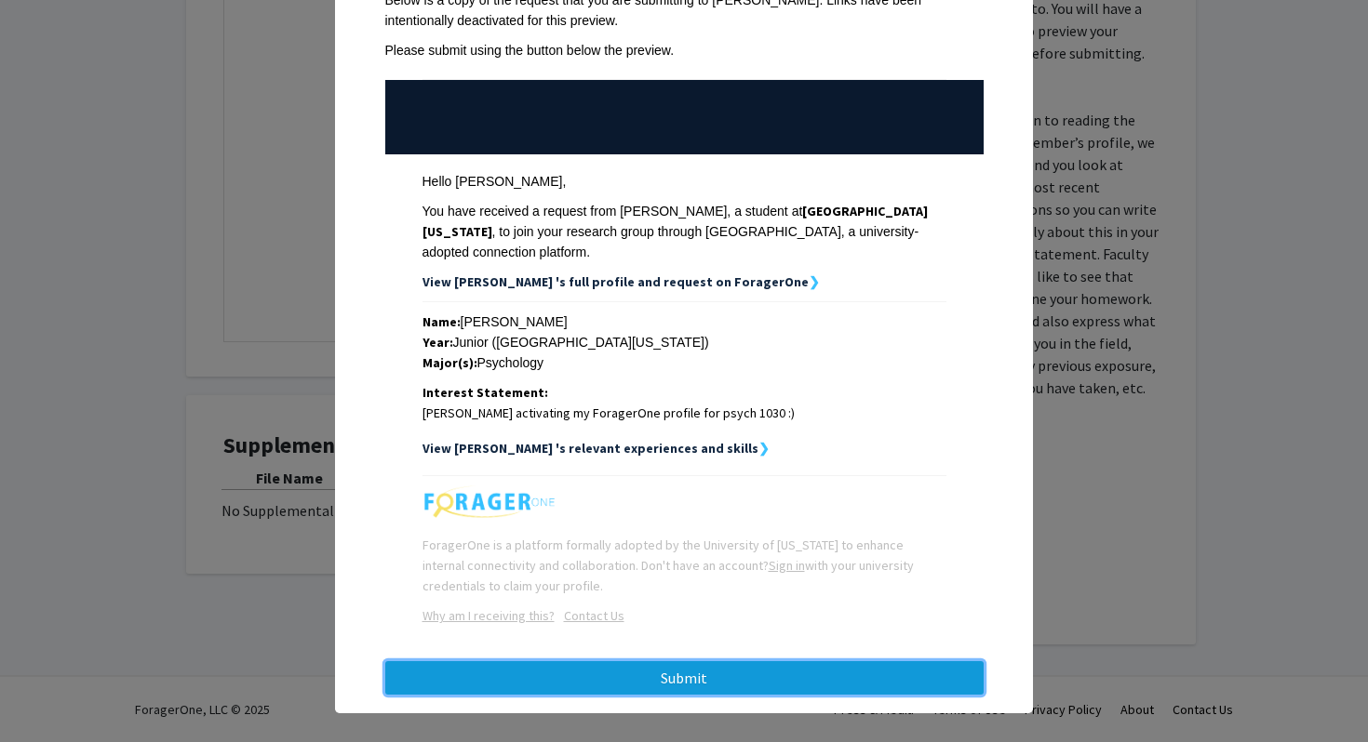
click at [715, 665] on button "Submit" at bounding box center [684, 677] width 598 height 33
